Goal: Information Seeking & Learning: Check status

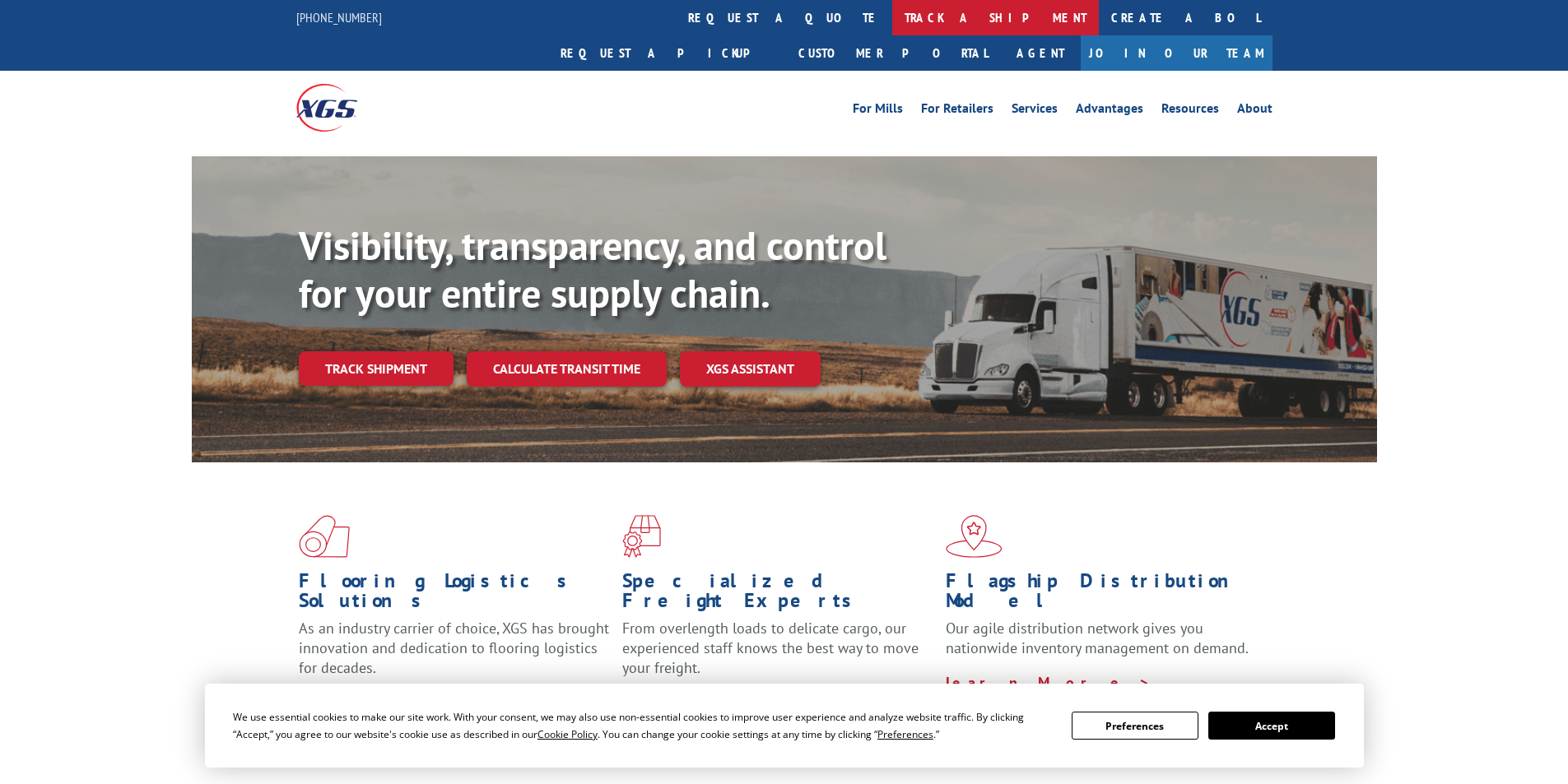
click at [892, 11] on link "track a shipment" at bounding box center [995, 18] width 207 height 35
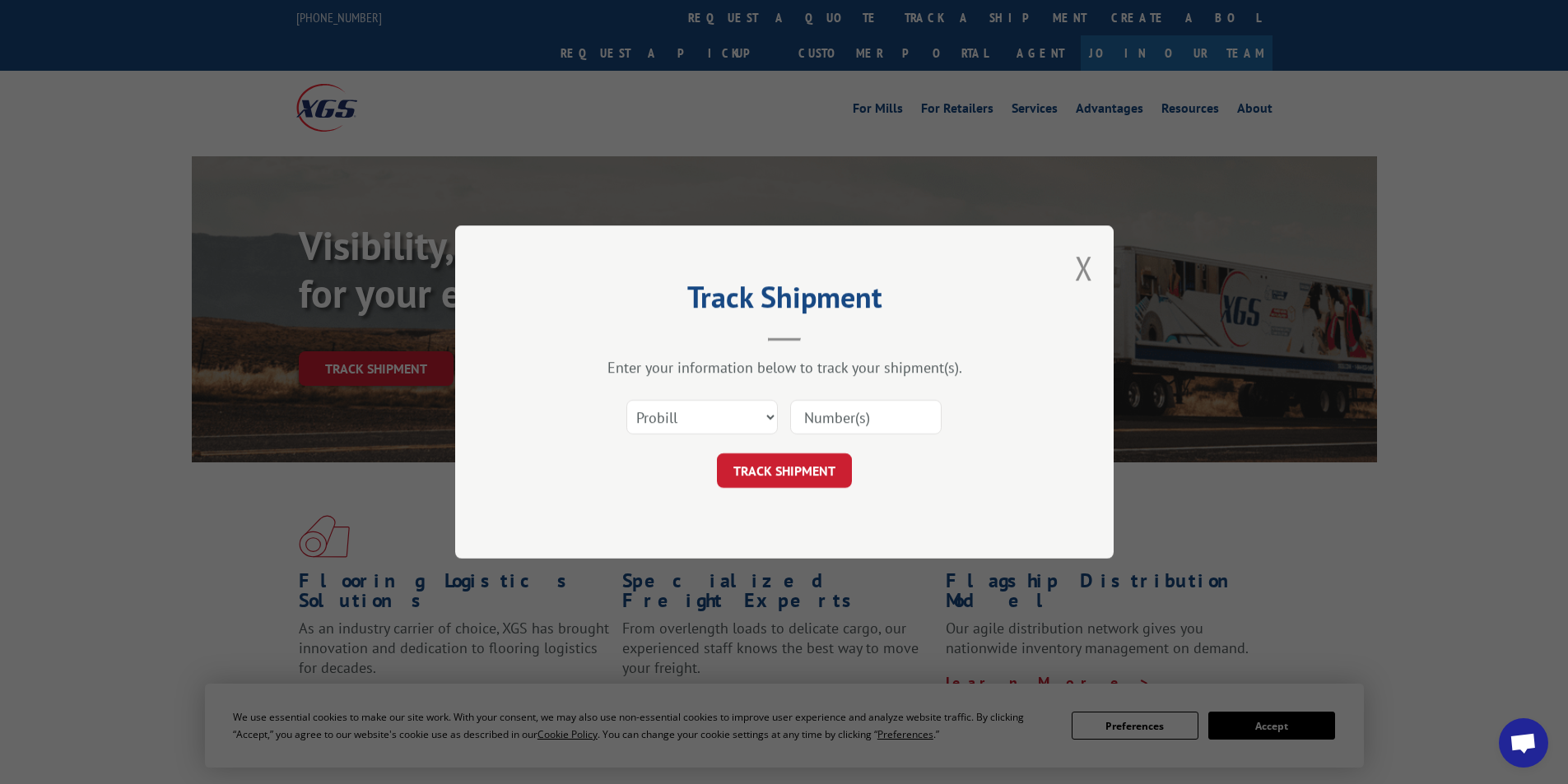
click at [837, 417] on input at bounding box center [866, 417] width 151 height 34
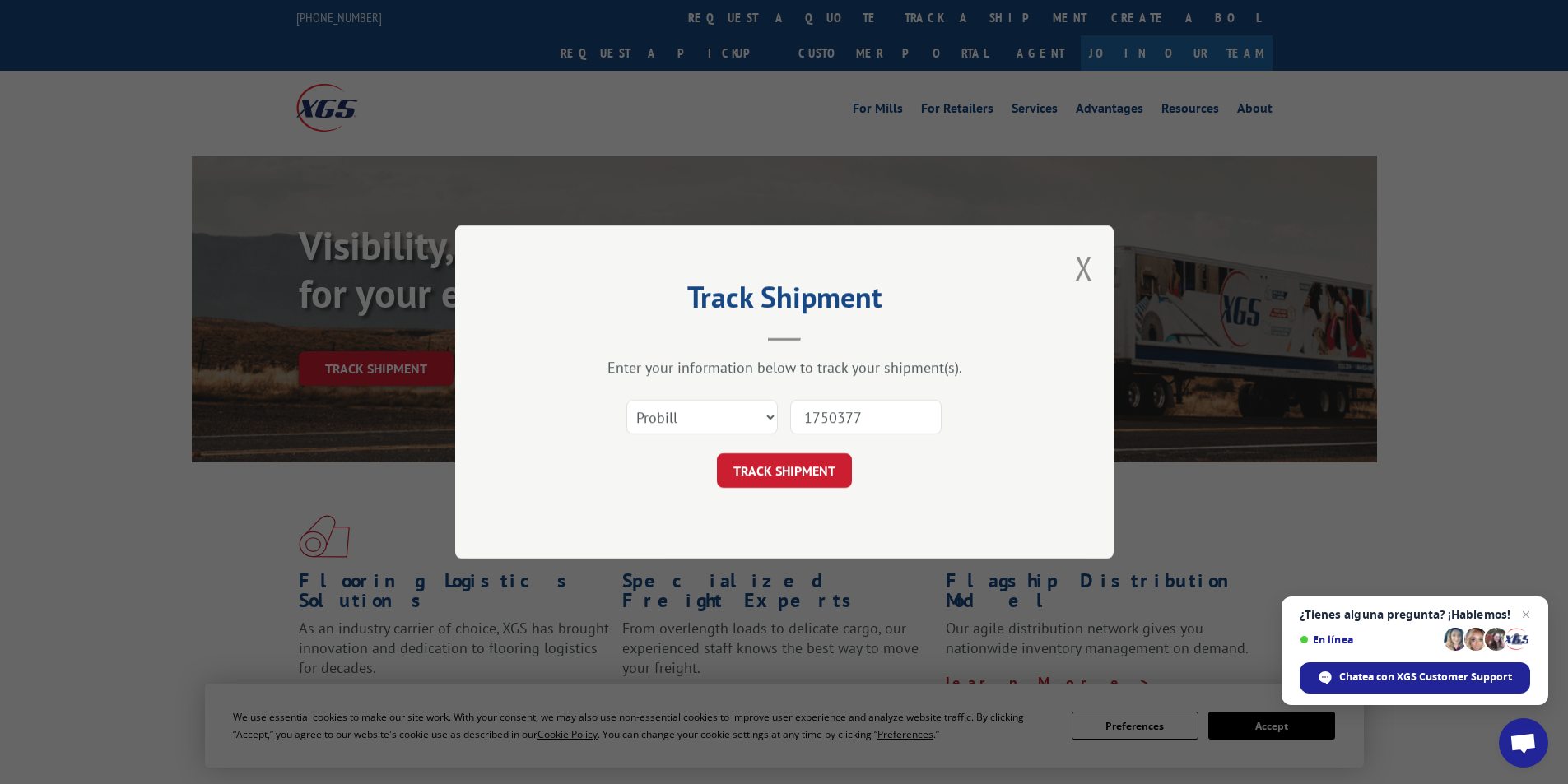
type input "17503770"
click button "TRACK SHIPMENT" at bounding box center [785, 470] width 135 height 34
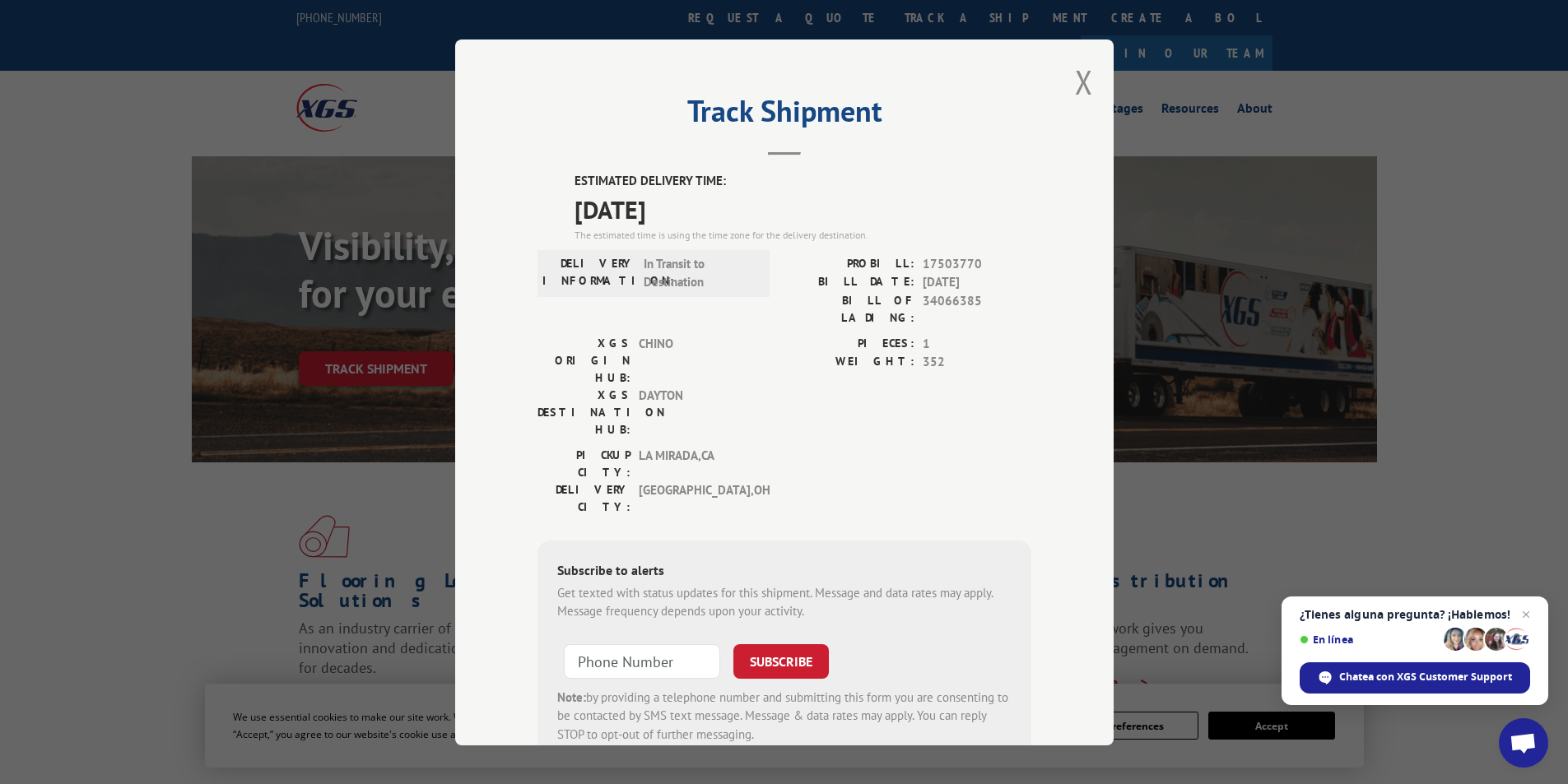
click at [644, 188] on label "ESTIMATED DELIVERY TIME:" at bounding box center [803, 182] width 457 height 19
click at [1308, 202] on div "Track Shipment ESTIMATED DELIVERY TIME: [DATE] The estimated time is using the …" at bounding box center [784, 392] width 1568 height 784
click at [1080, 81] on button "Close modal" at bounding box center [1084, 82] width 19 height 44
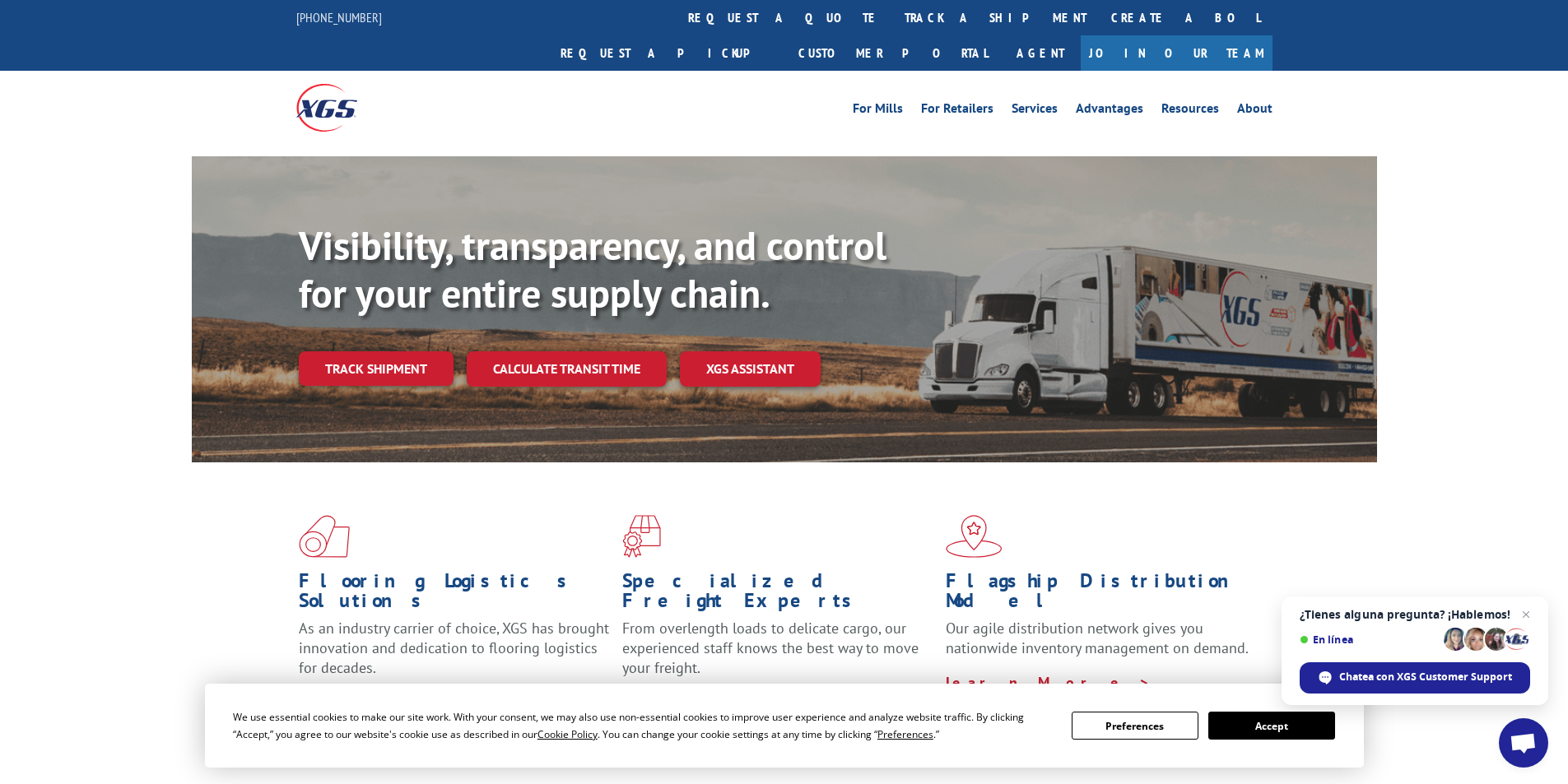
click at [1472, 157] on div "Visibility, transparency, and control for your entire supply chain. Track shipm…" at bounding box center [784, 325] width 1568 height 338
click at [892, 16] on link "track a shipment" at bounding box center [995, 18] width 207 height 35
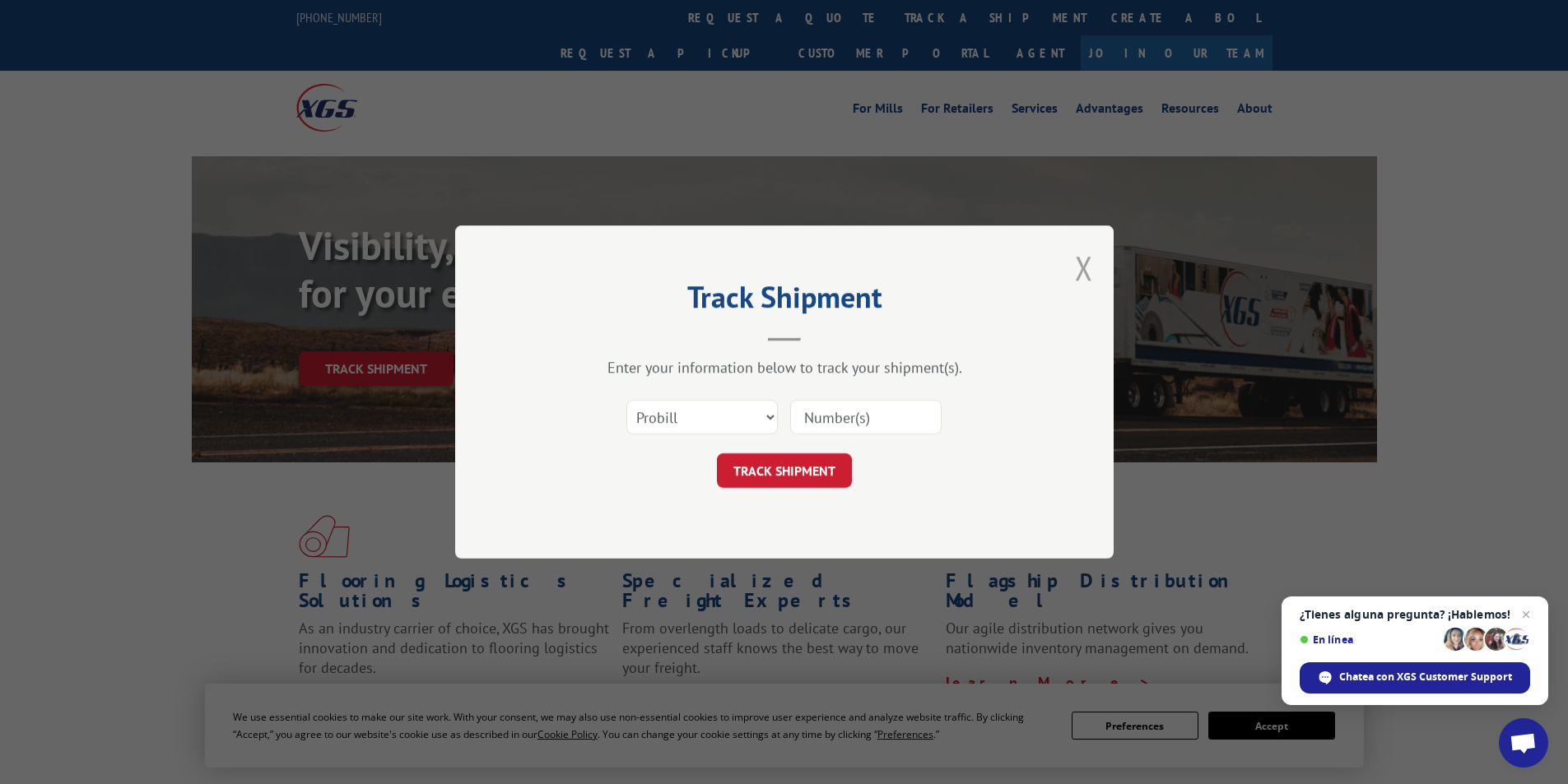
click at [1087, 262] on button "Close modal" at bounding box center [1084, 268] width 19 height 44
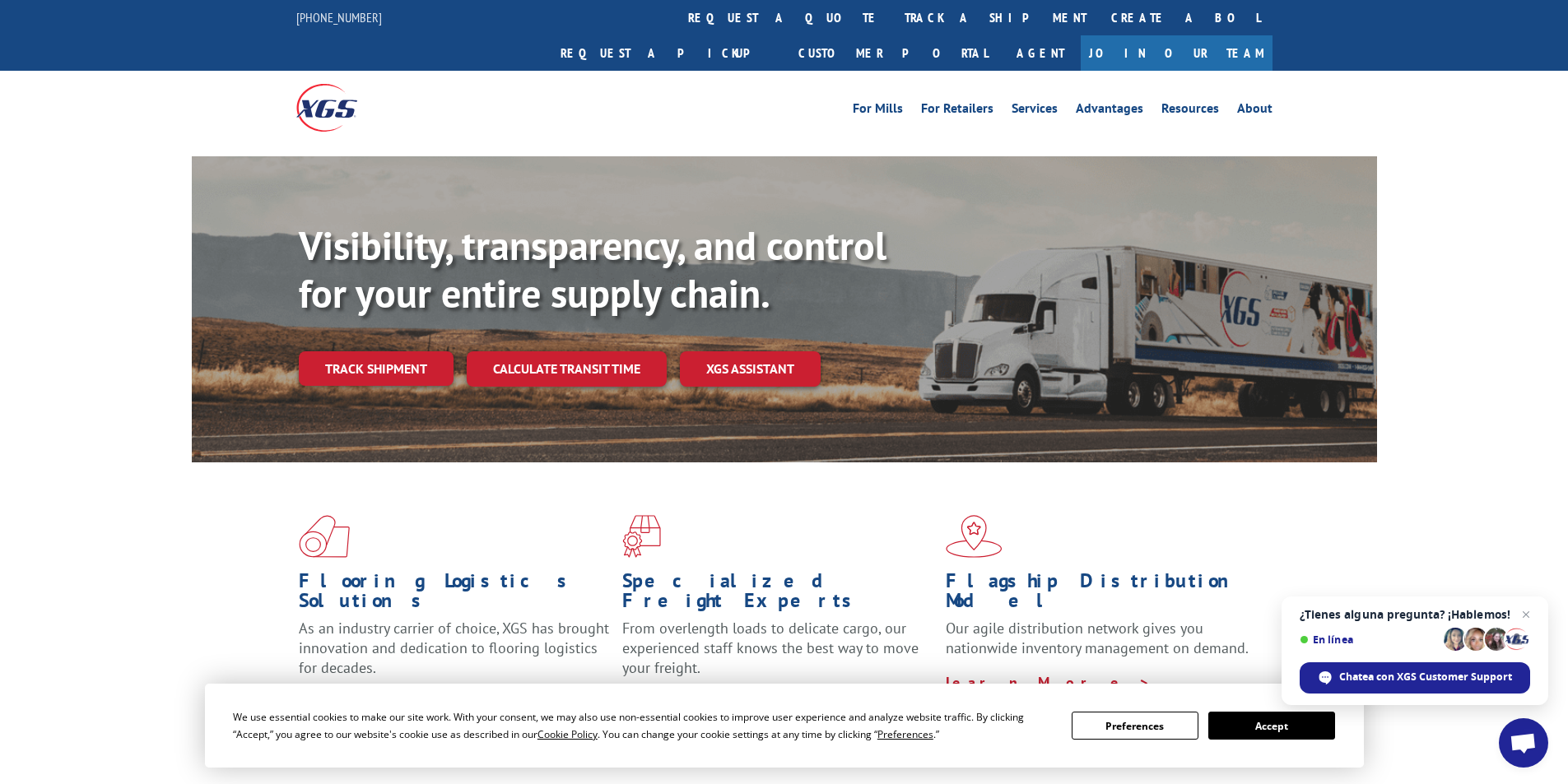
click at [892, 14] on link "track a shipment" at bounding box center [995, 18] width 207 height 35
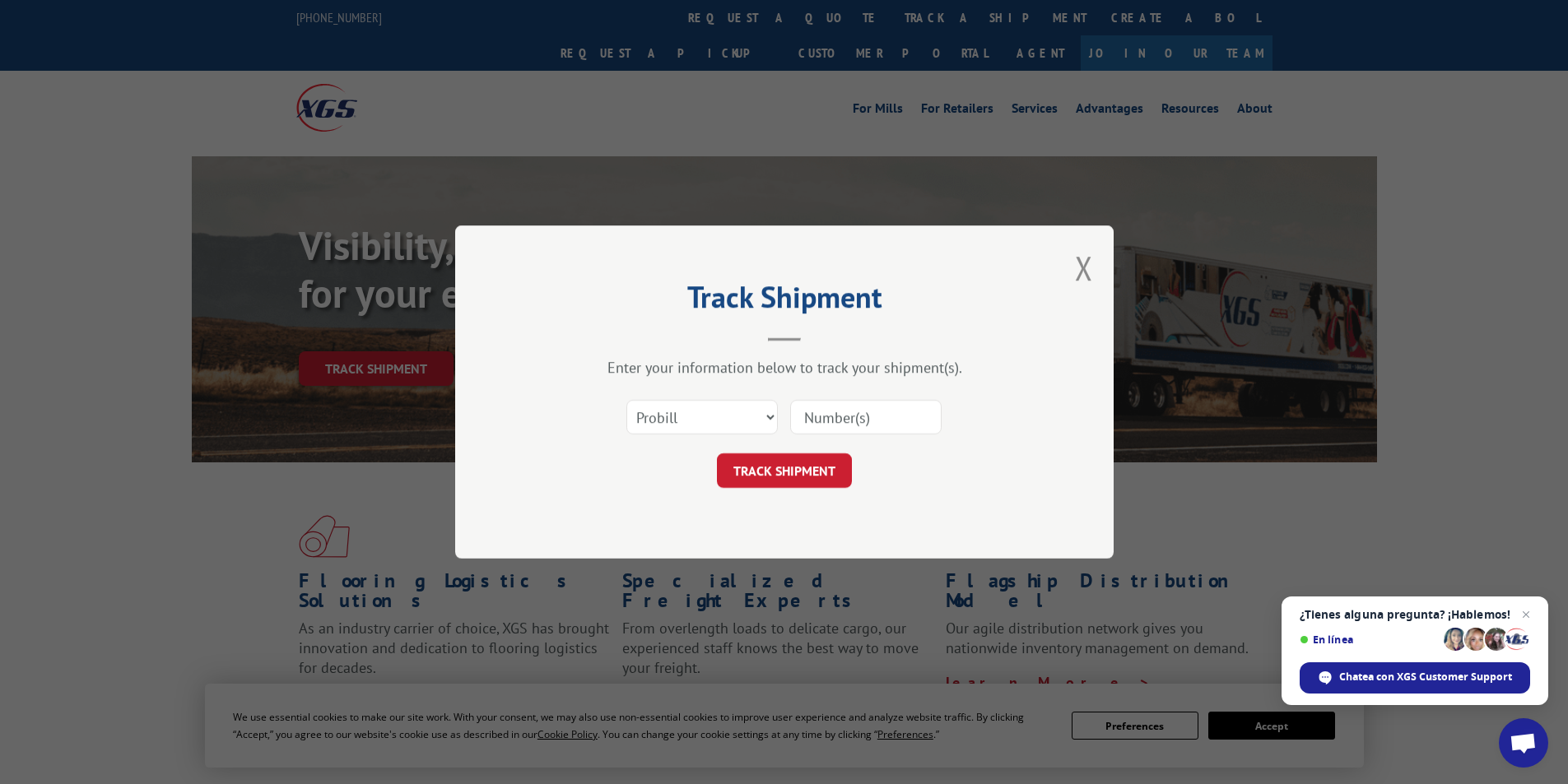
click at [861, 405] on input at bounding box center [866, 417] width 151 height 34
type input "17503770"
click at [806, 462] on button "TRACK SHIPMENT" at bounding box center [785, 470] width 135 height 34
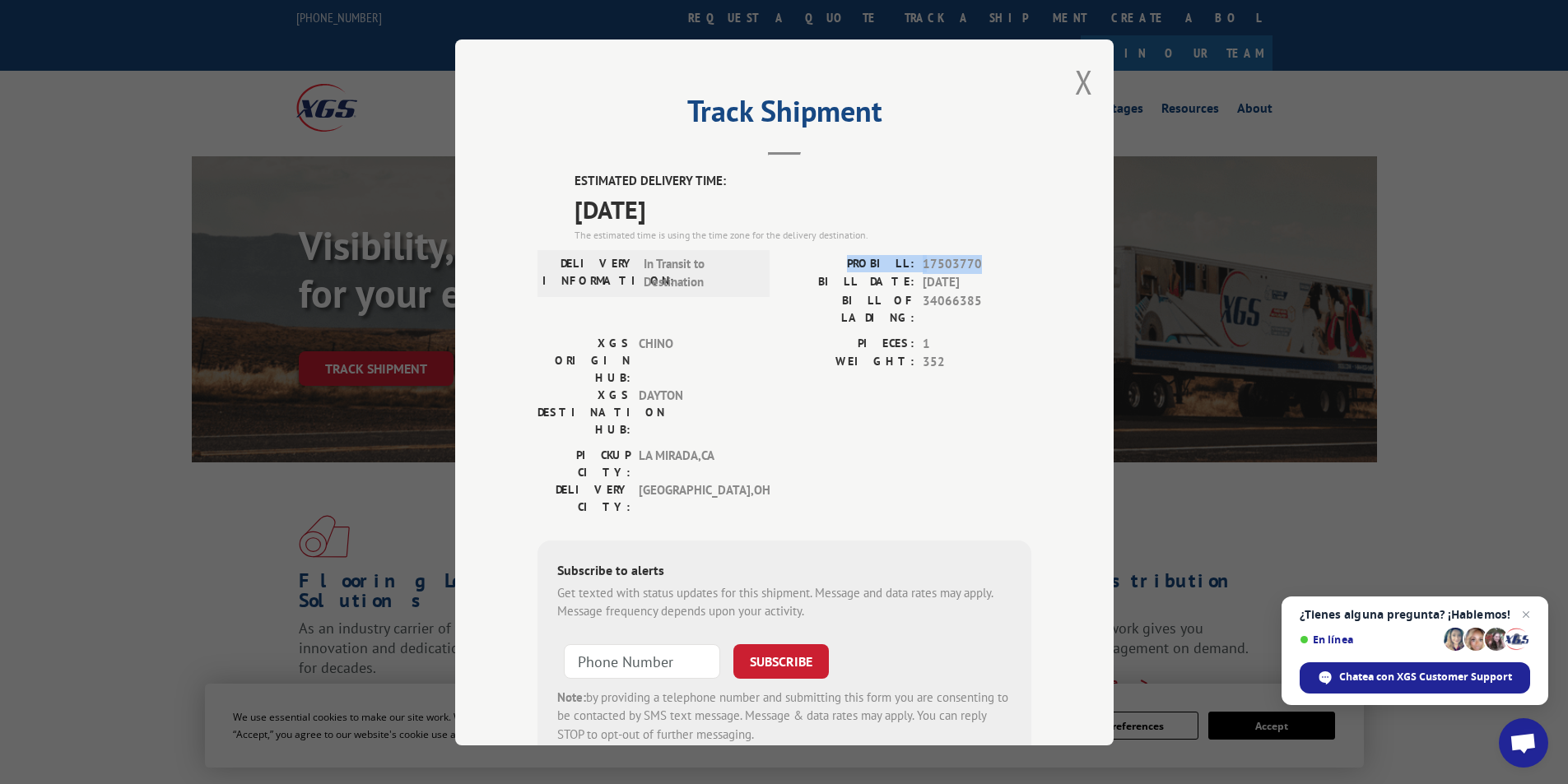
drag, startPoint x: 862, startPoint y: 261, endPoint x: 974, endPoint y: 262, distance: 112.0
click at [974, 262] on div "PROBILL: 17503770" at bounding box center [907, 263] width 247 height 19
copy div "PROBILL: 17503770"
